Goal: Task Accomplishment & Management: Complete application form

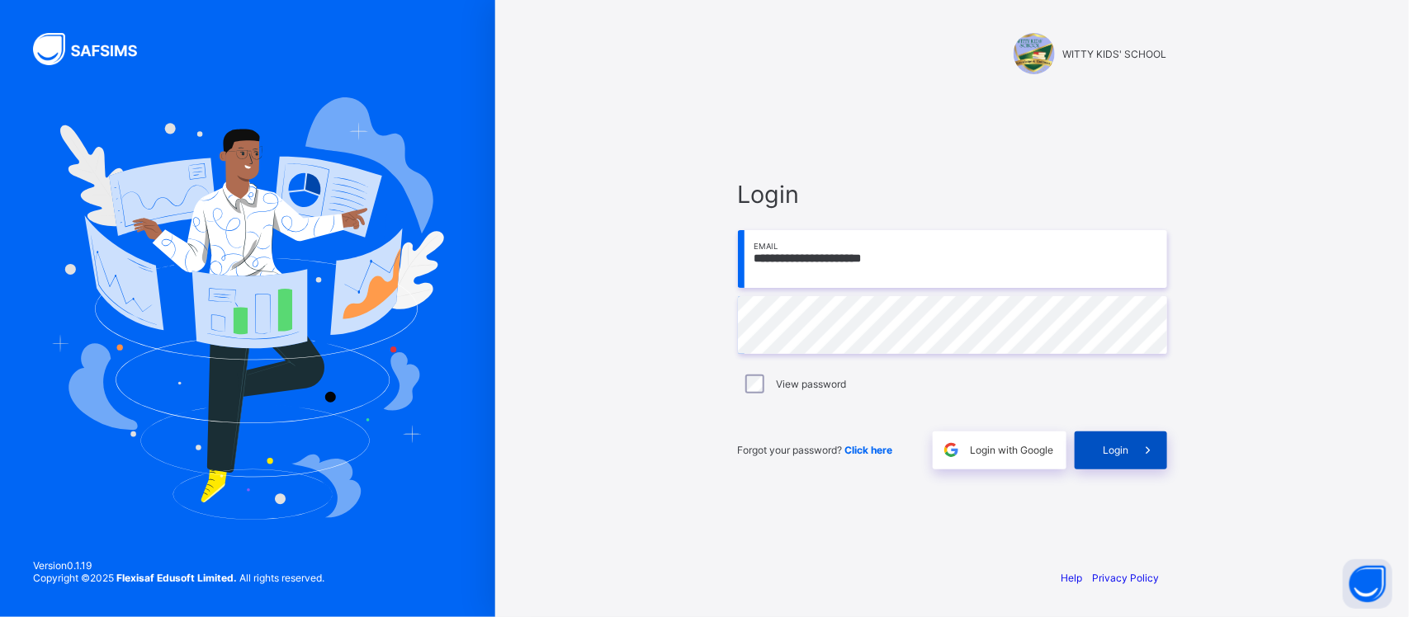
click at [1107, 447] on span "Login" at bounding box center [1117, 450] width 26 height 12
click at [1132, 440] on span at bounding box center [1148, 451] width 38 height 38
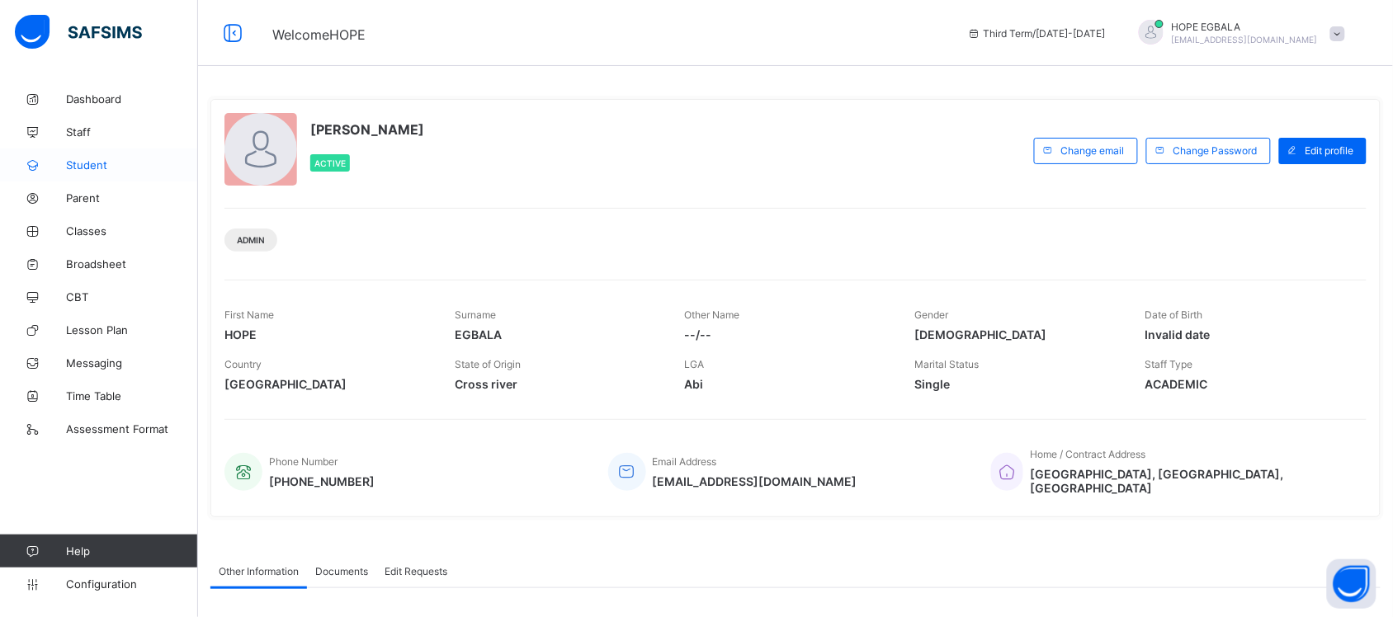
click at [87, 163] on span "Student" at bounding box center [132, 165] width 132 height 13
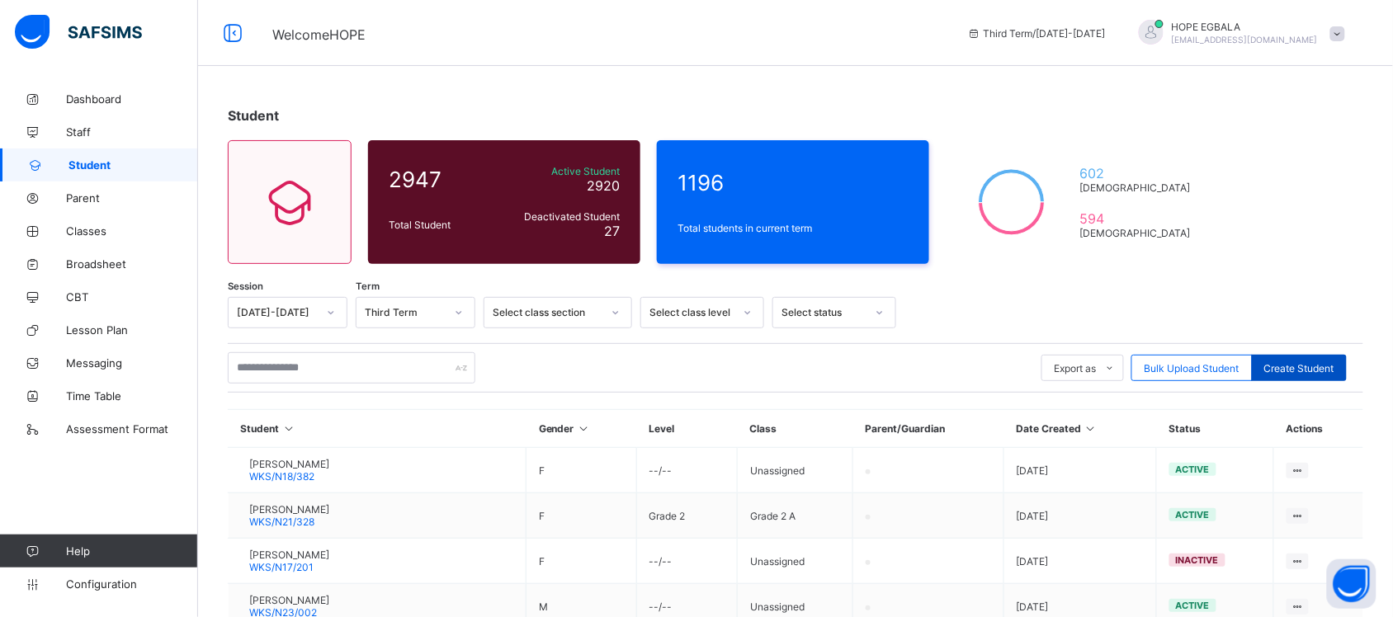
click at [1321, 364] on span "Create Student" at bounding box center [1300, 368] width 70 height 12
select select "**"
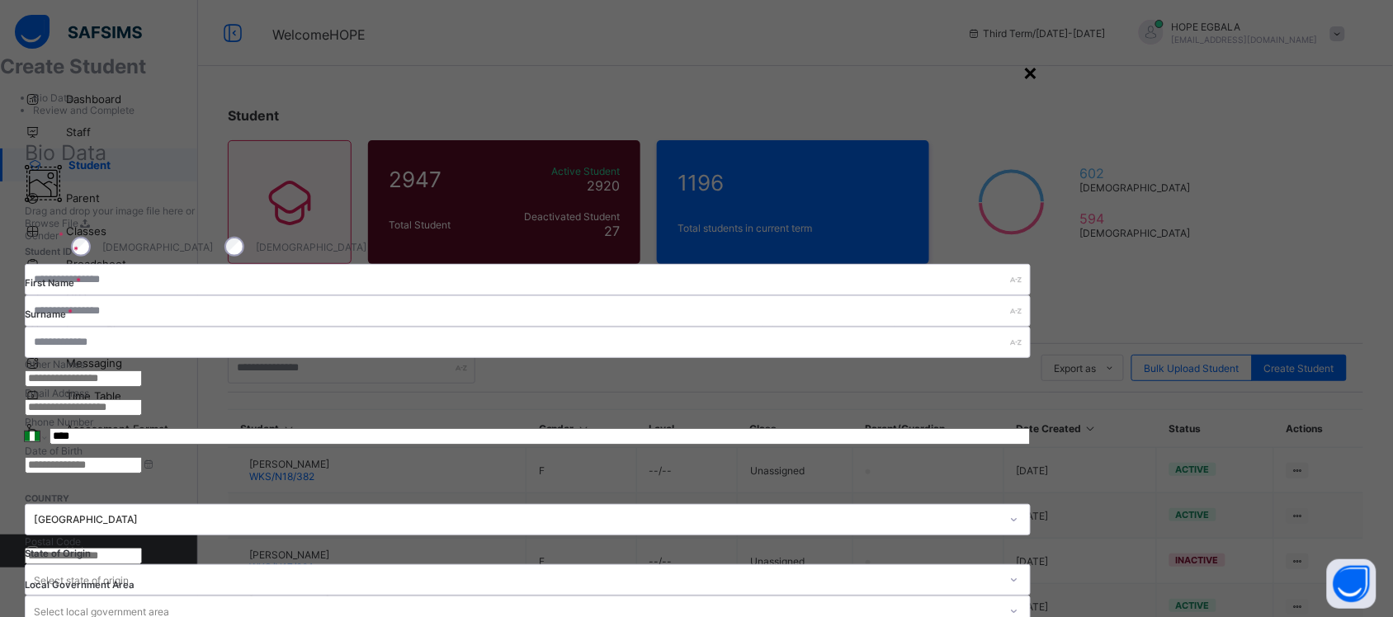
click at [1039, 69] on div "×" at bounding box center [1032, 72] width 16 height 28
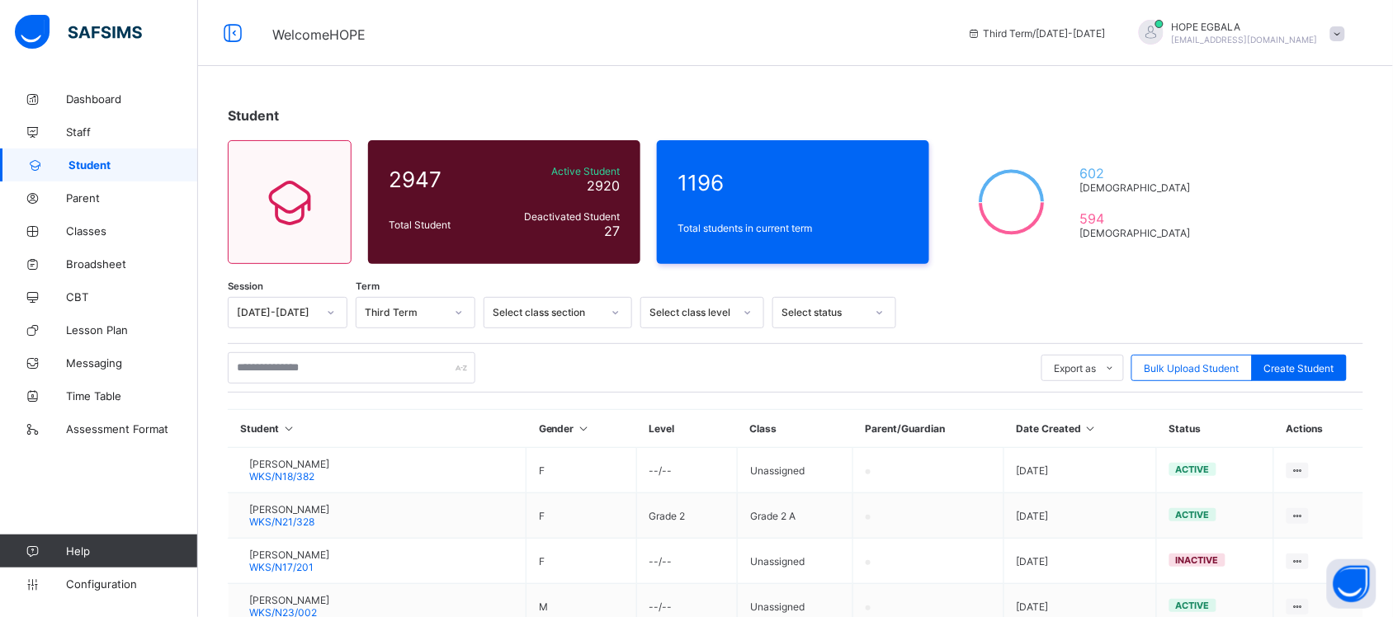
click at [1313, 212] on div "Student 2947 Total Student Active Student 2920 Deactivated Student 27 1196 Tota…" at bounding box center [795, 542] width 1195 height 919
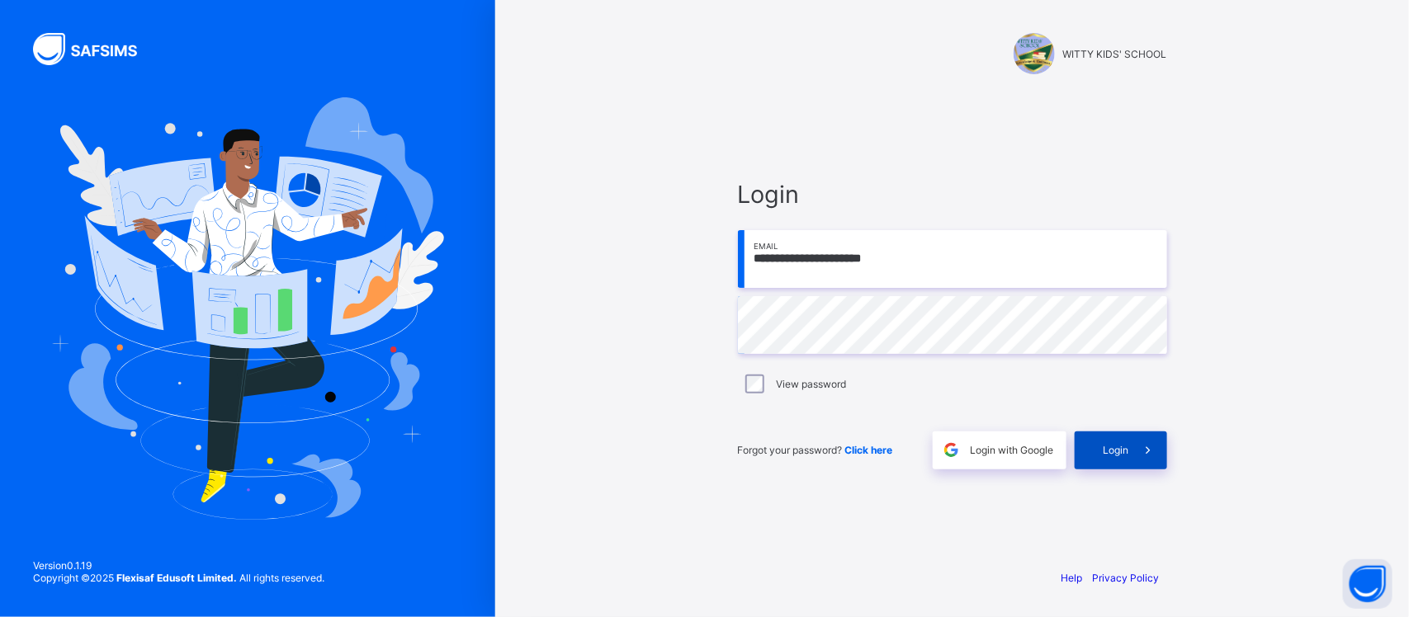
click at [1158, 448] on span at bounding box center [1148, 451] width 38 height 38
drag, startPoint x: 930, startPoint y: 377, endPoint x: 982, endPoint y: 357, distance: 55.7
click at [930, 377] on div "View password" at bounding box center [952, 385] width 421 height 20
click at [1144, 455] on icon at bounding box center [1147, 450] width 17 height 16
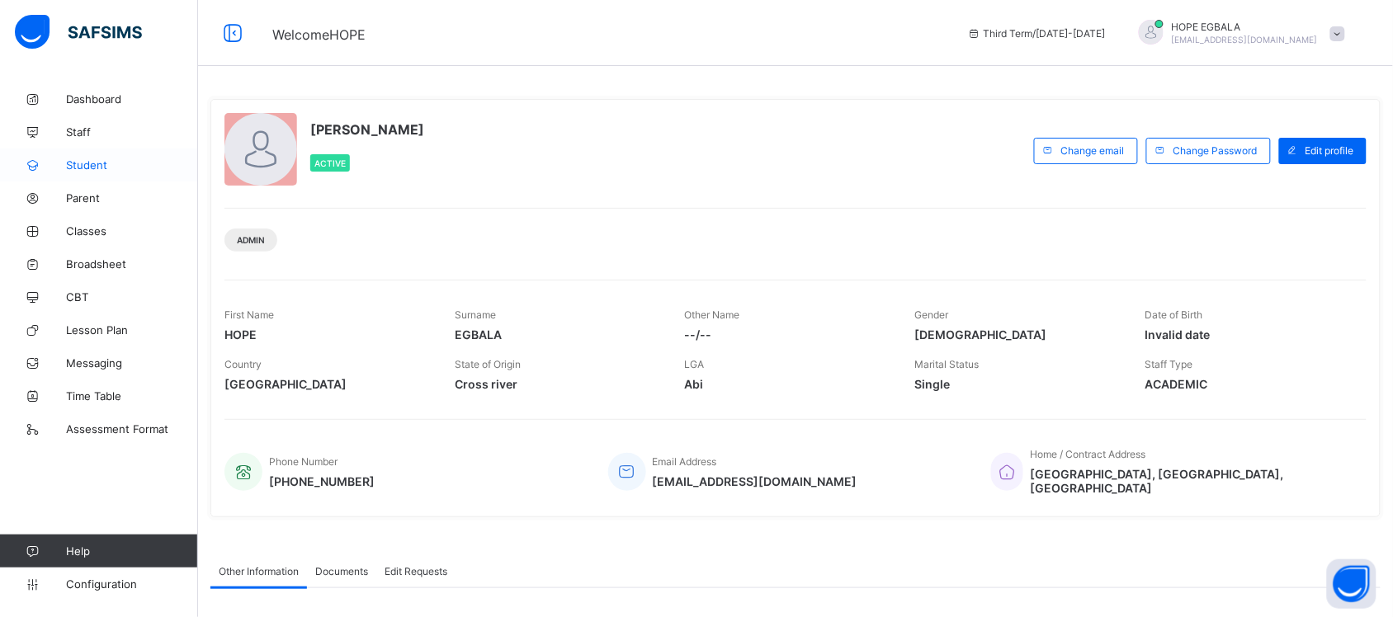
click at [85, 170] on span "Student" at bounding box center [132, 165] width 132 height 13
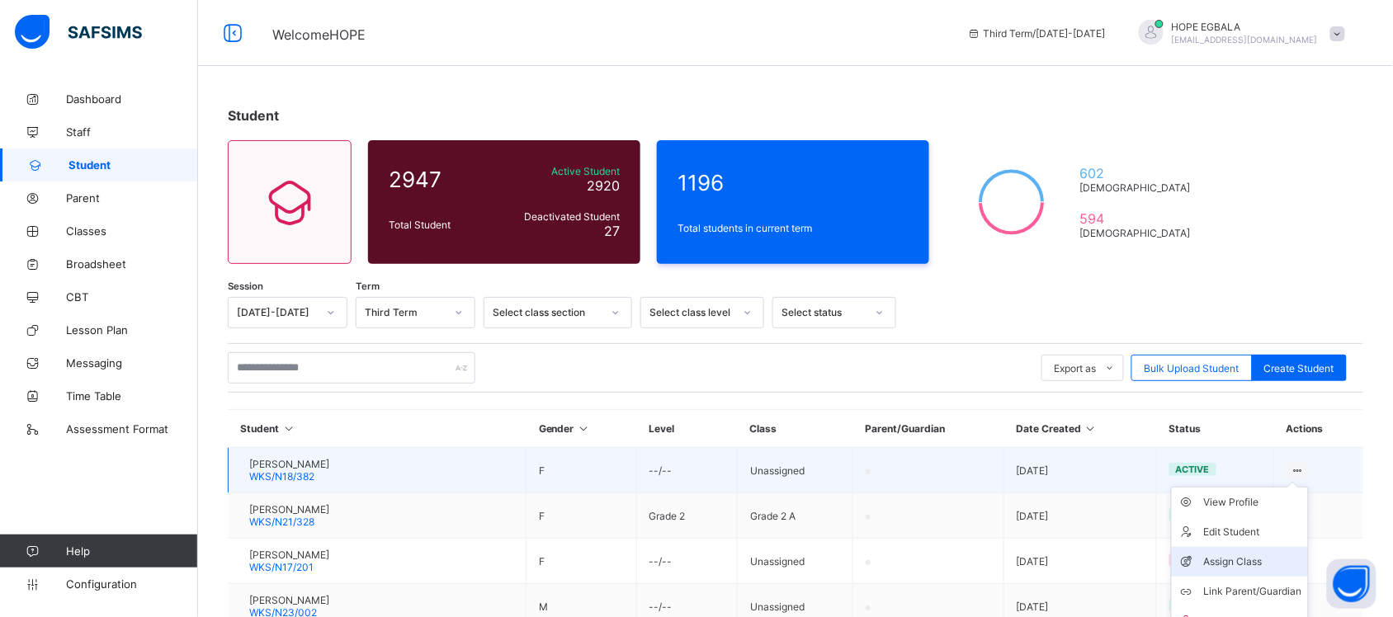
click at [1256, 550] on li "Assign Class" at bounding box center [1240, 562] width 136 height 30
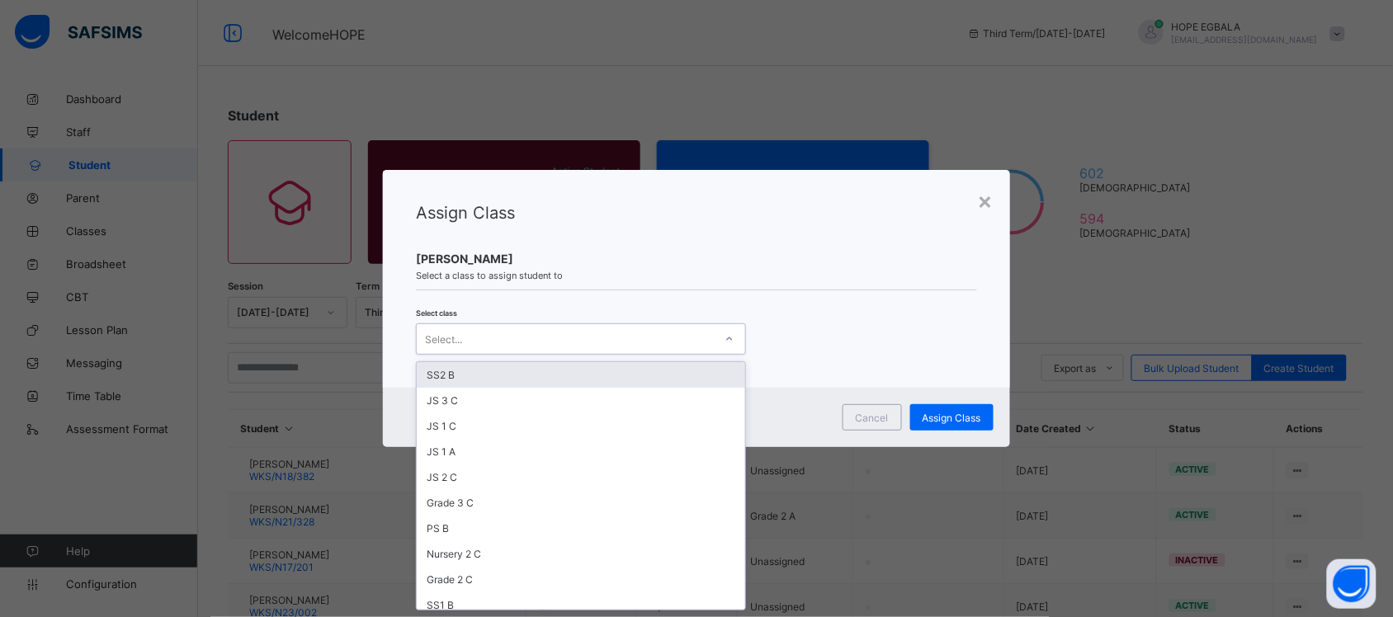
click at [687, 344] on div "Select..." at bounding box center [565, 339] width 297 height 23
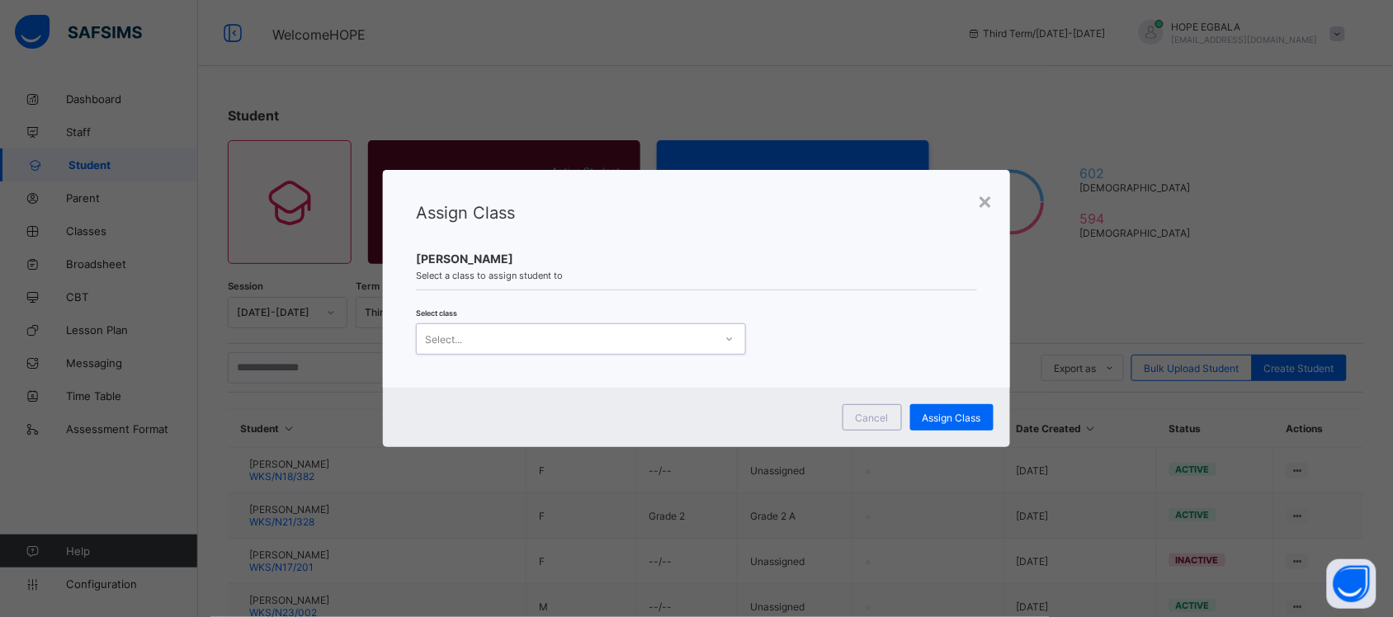
click at [687, 344] on div "Select..." at bounding box center [565, 339] width 297 height 23
click at [986, 204] on div "×" at bounding box center [986, 201] width 16 height 28
